Goal: Information Seeking & Learning: Learn about a topic

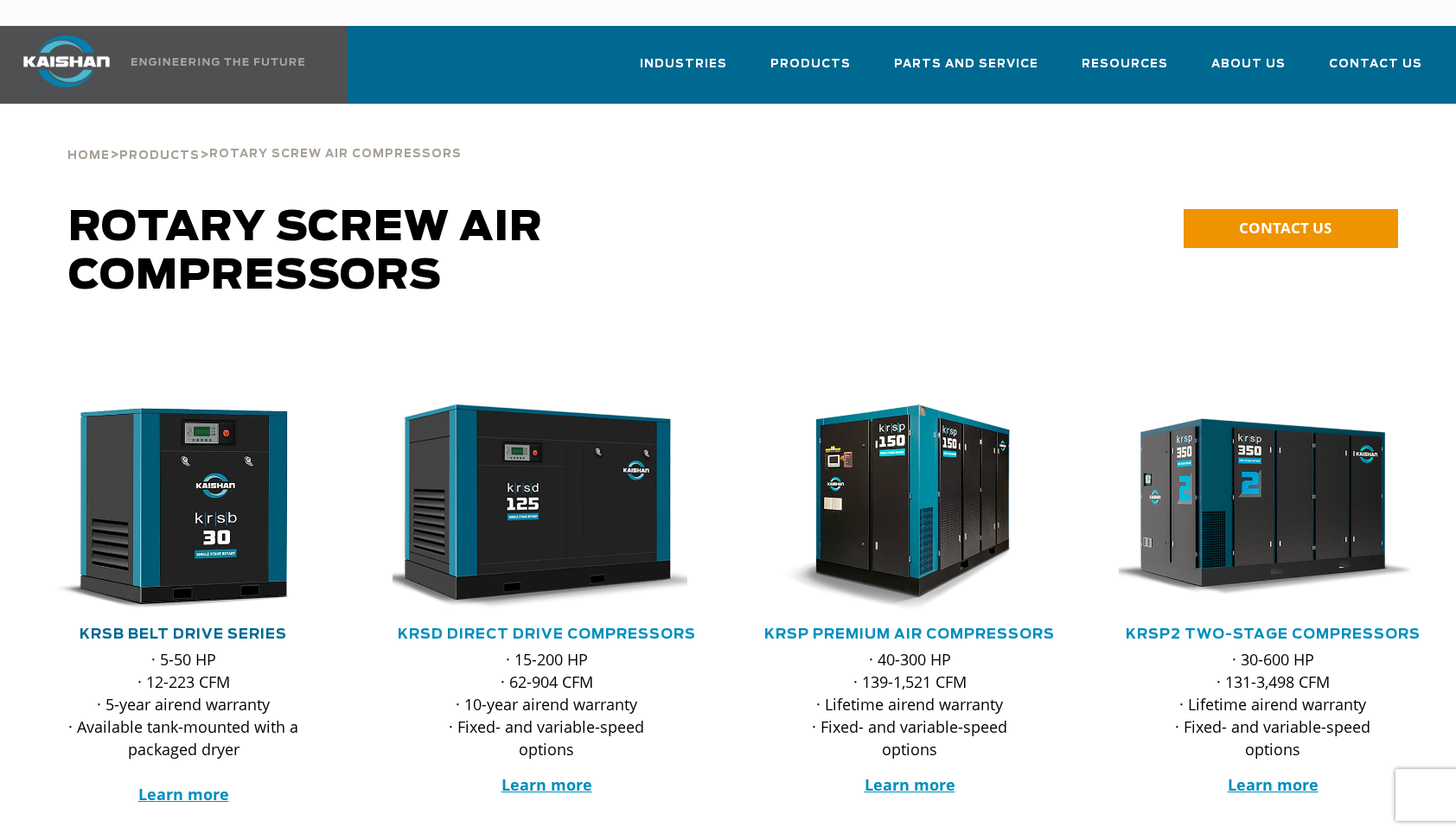
click at [209, 627] on link "KRSB Belt Drive Series" at bounding box center [183, 634] width 207 height 13
click at [244, 627] on link "KRSB Belt Drive Series" at bounding box center [183, 634] width 207 height 13
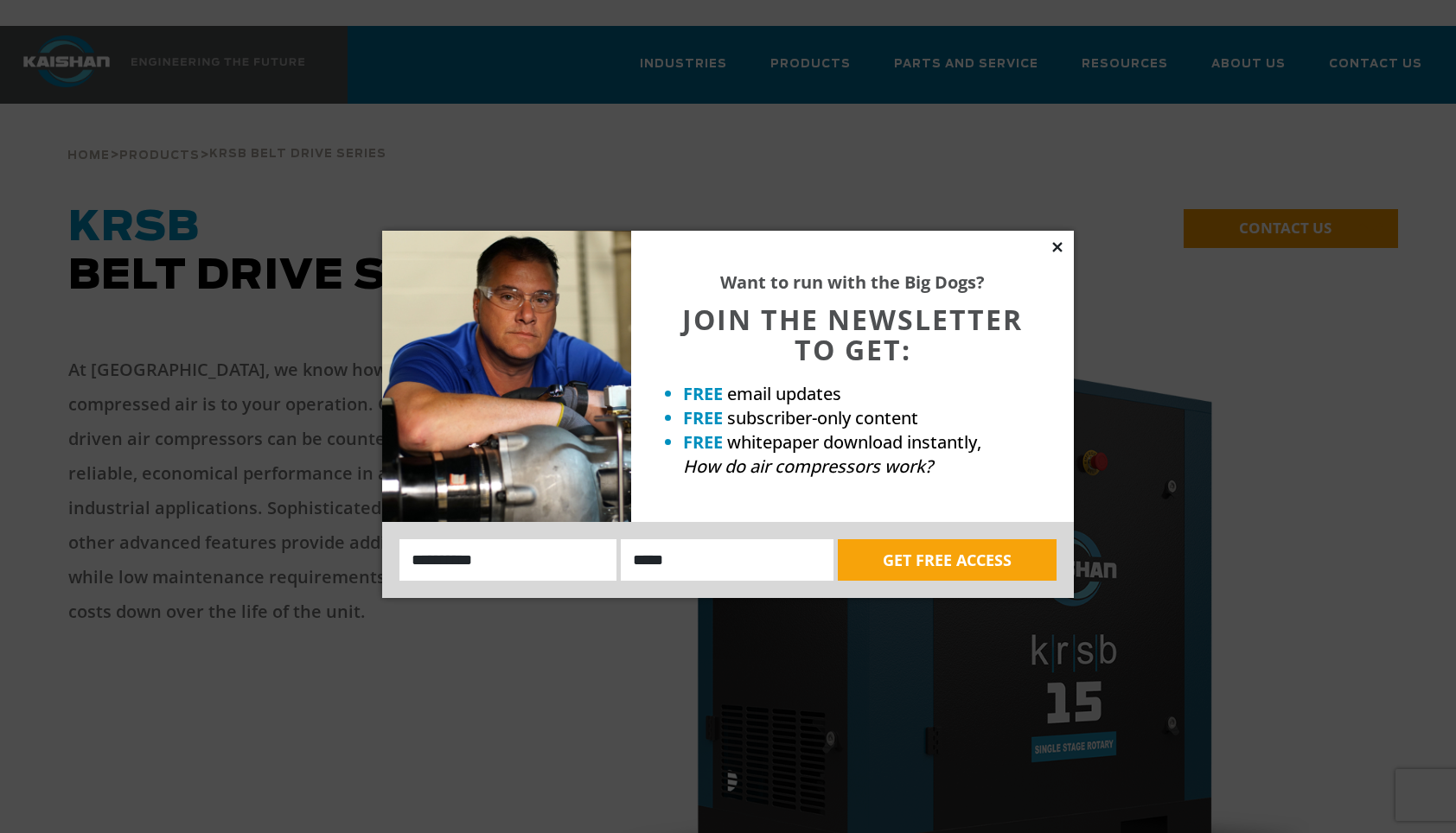
click at [1057, 244] on icon at bounding box center [1057, 247] width 15 height 15
